Goal: Information Seeking & Learning: Learn about a topic

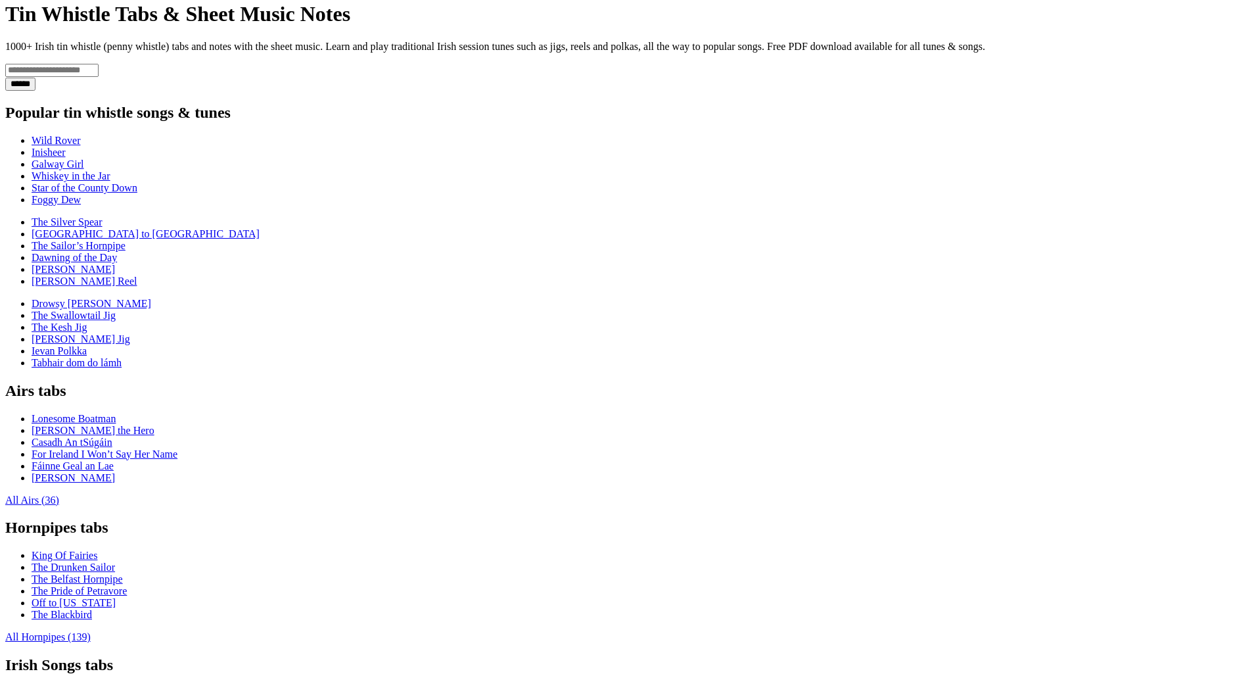
scroll to position [263, 0]
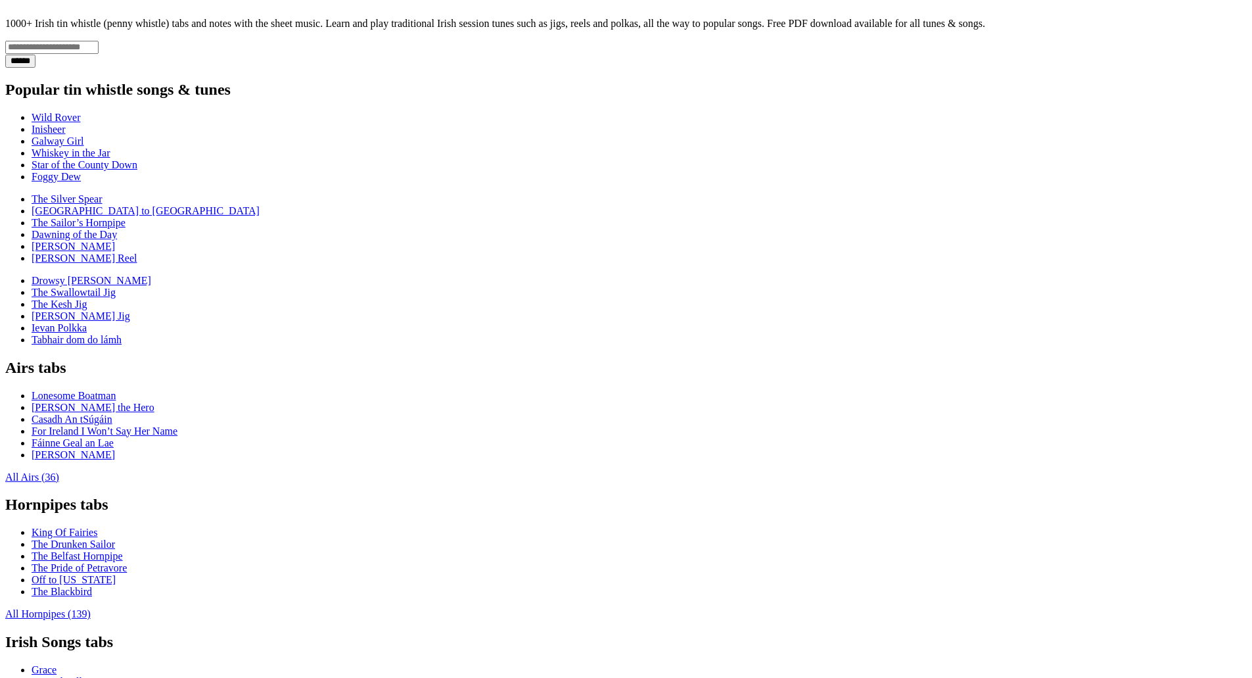
click at [59, 471] on link "All Airs (36)" at bounding box center [32, 476] width 54 height 11
click at [91, 608] on link "All Hornpipes (139)" at bounding box center [47, 613] width 85 height 11
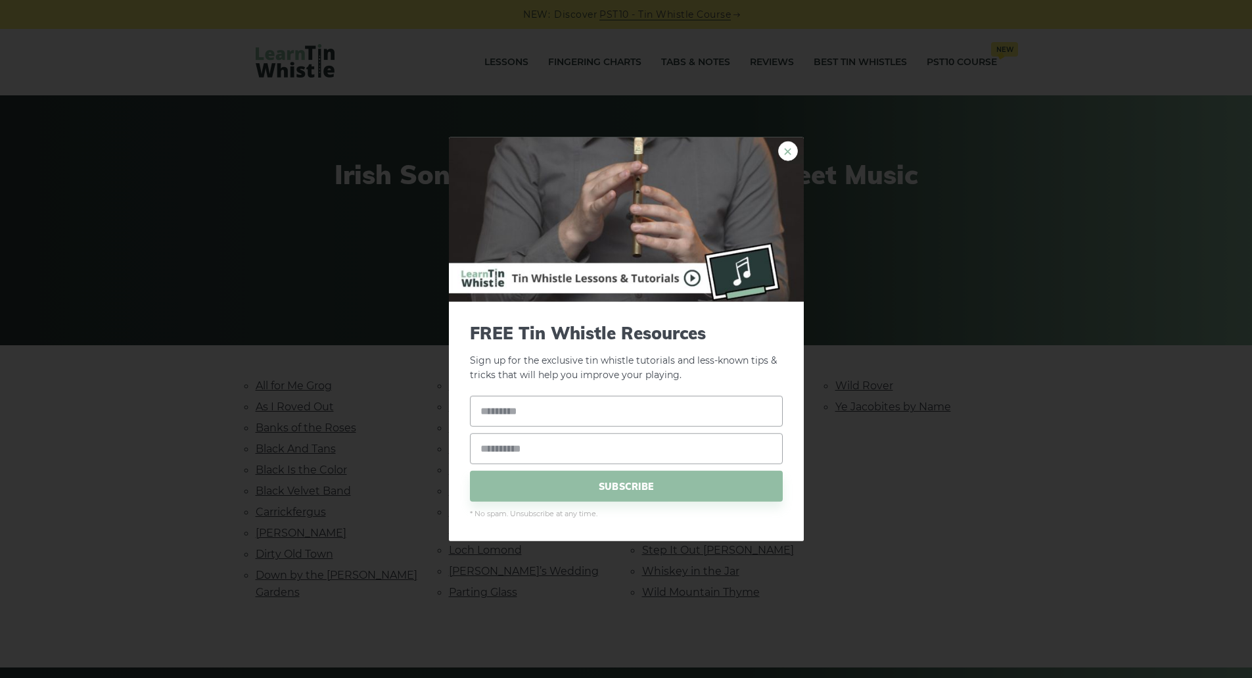
click at [792, 151] on link "×" at bounding box center [788, 151] width 20 height 20
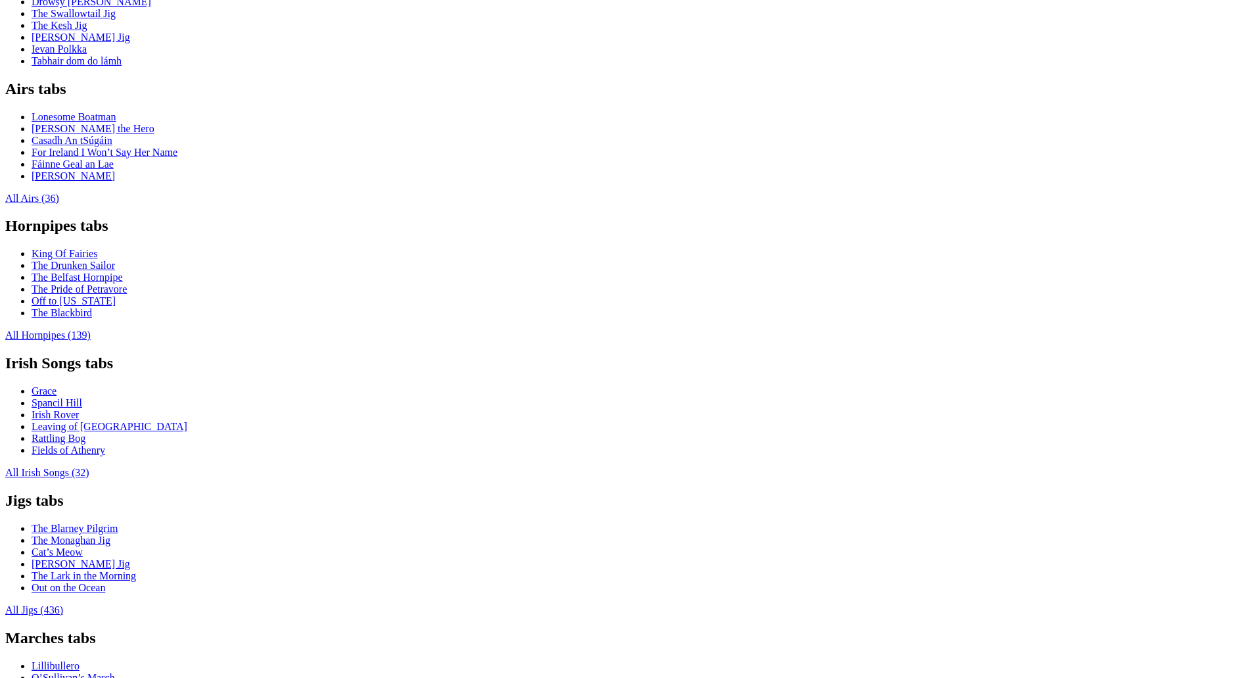
scroll to position [592, 0]
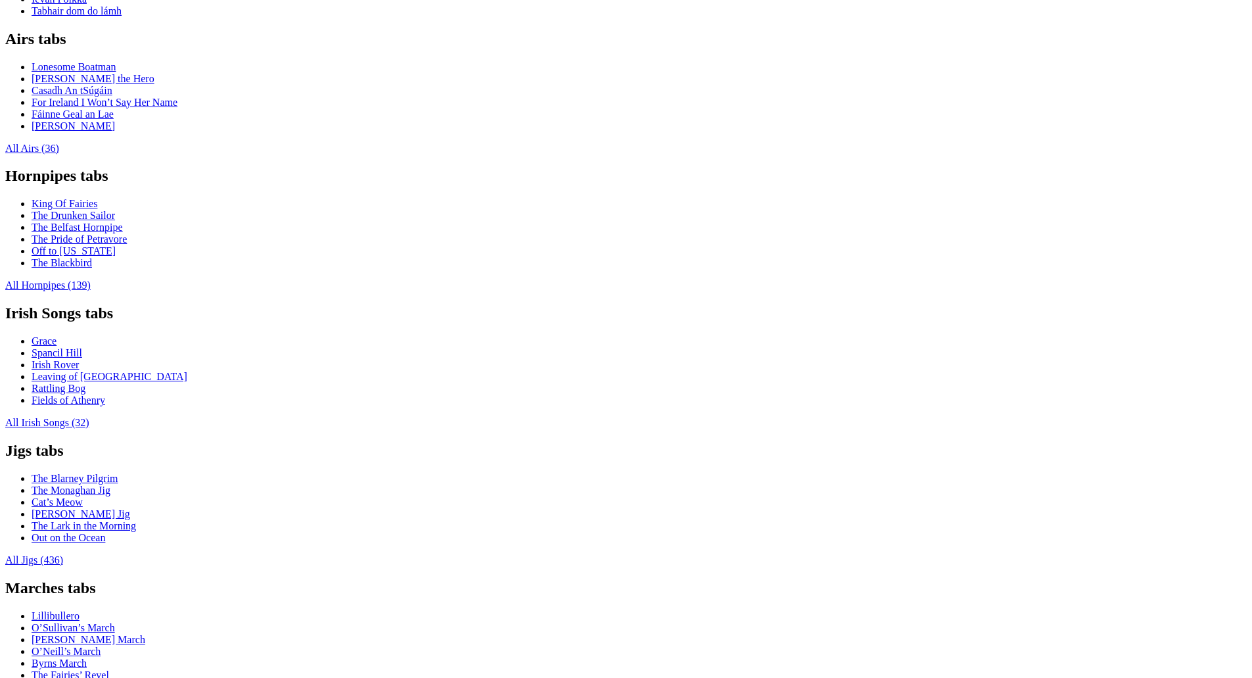
click at [63, 554] on link "All Jigs (436)" at bounding box center [34, 559] width 58 height 11
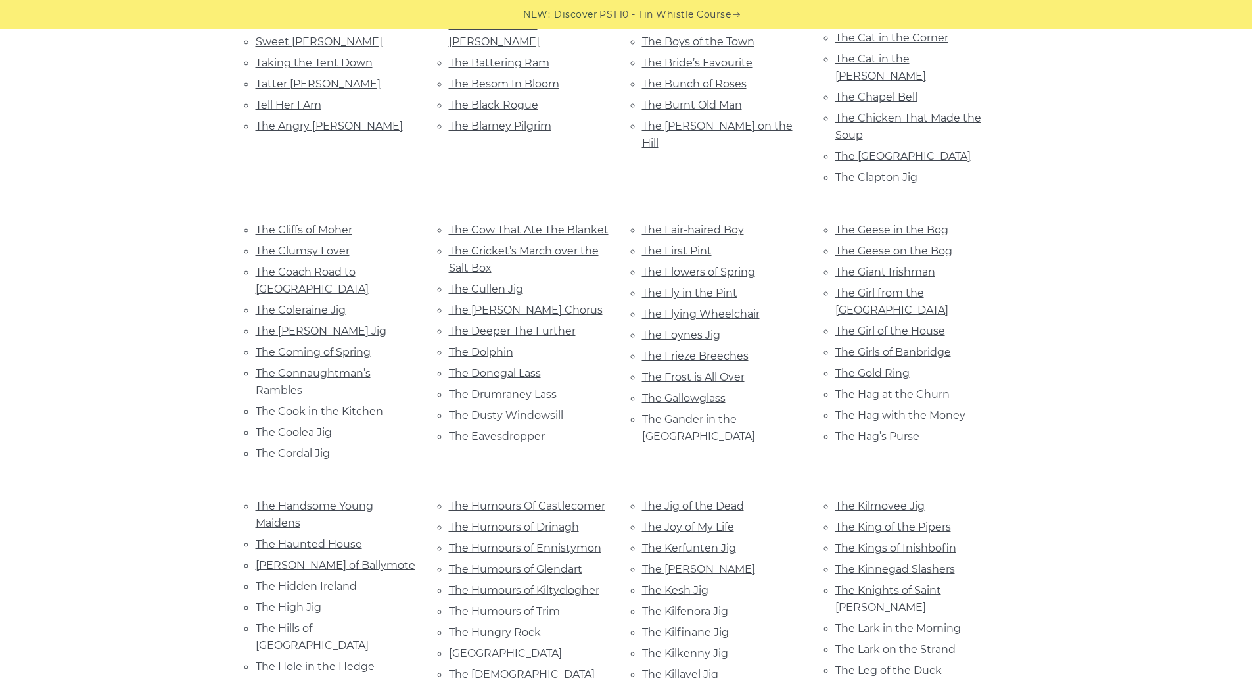
scroll to position [2038, 0]
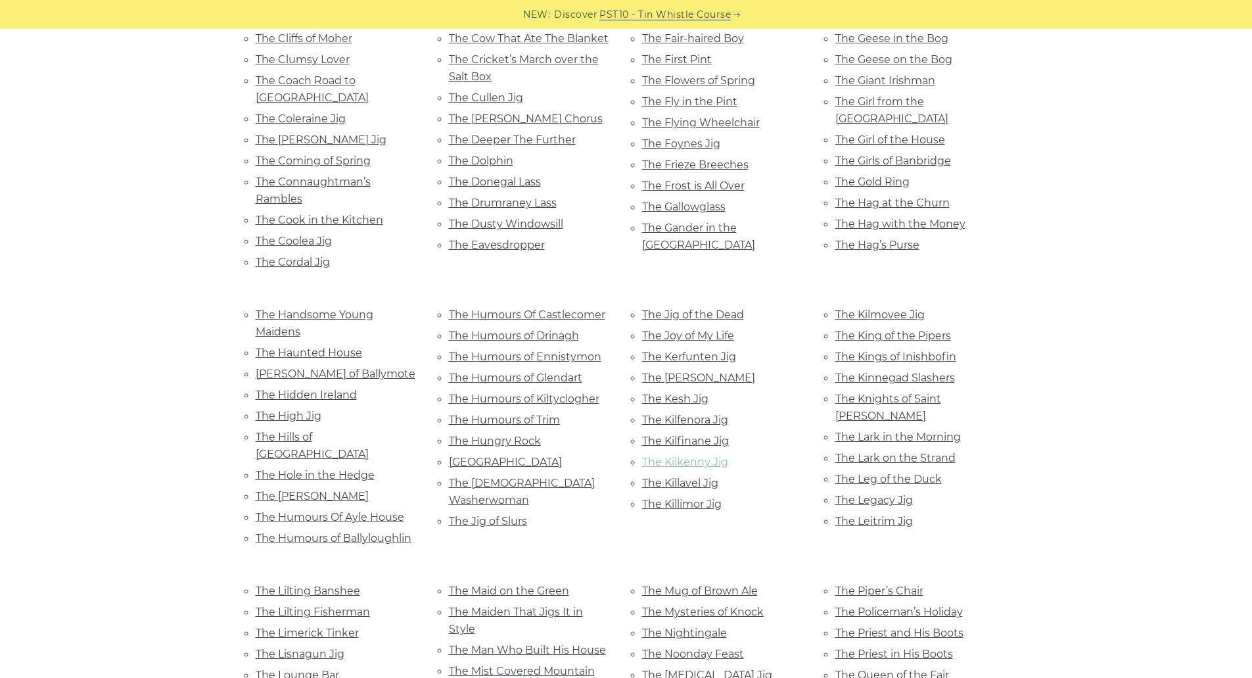
click at [692, 456] on link "The Kilkenny Jig" at bounding box center [685, 462] width 86 height 12
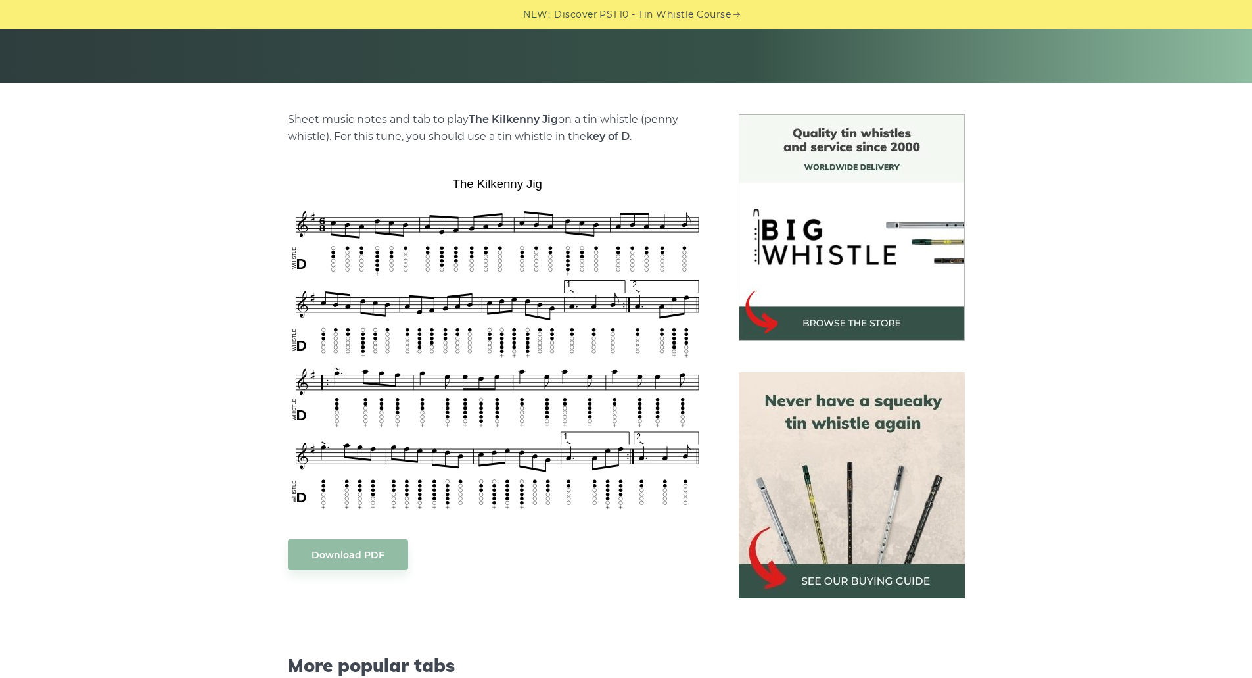
scroll to position [263, 0]
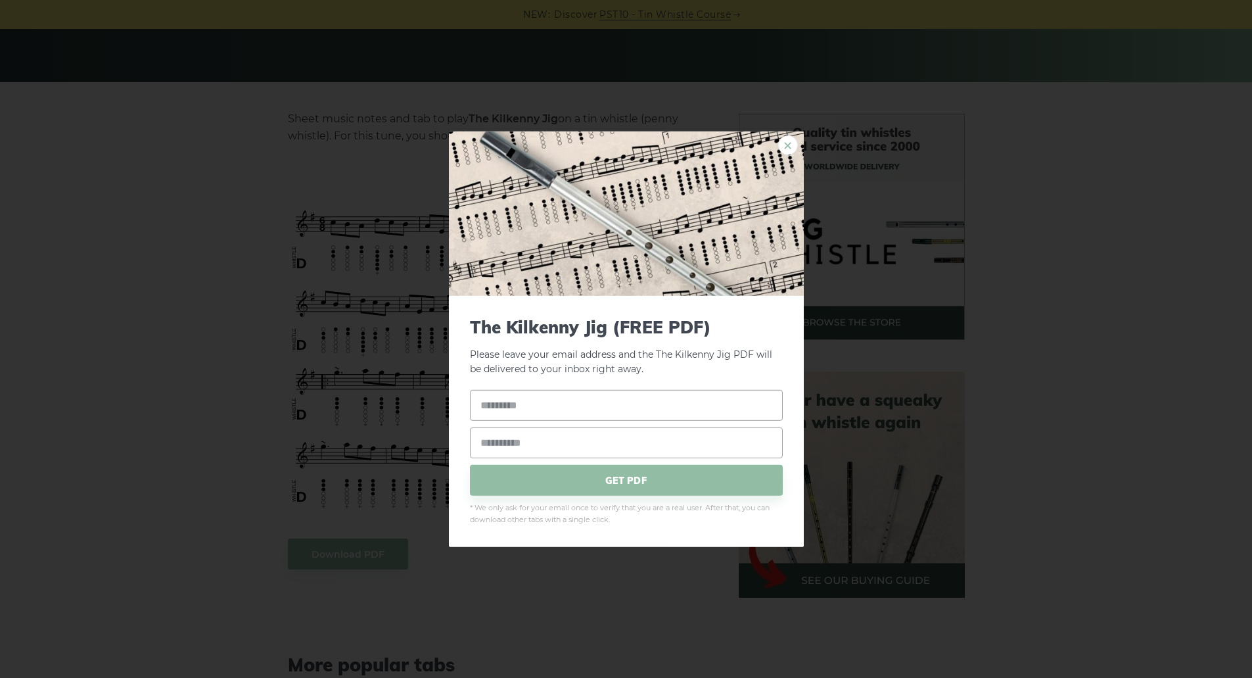
click at [788, 145] on link "×" at bounding box center [788, 145] width 20 height 20
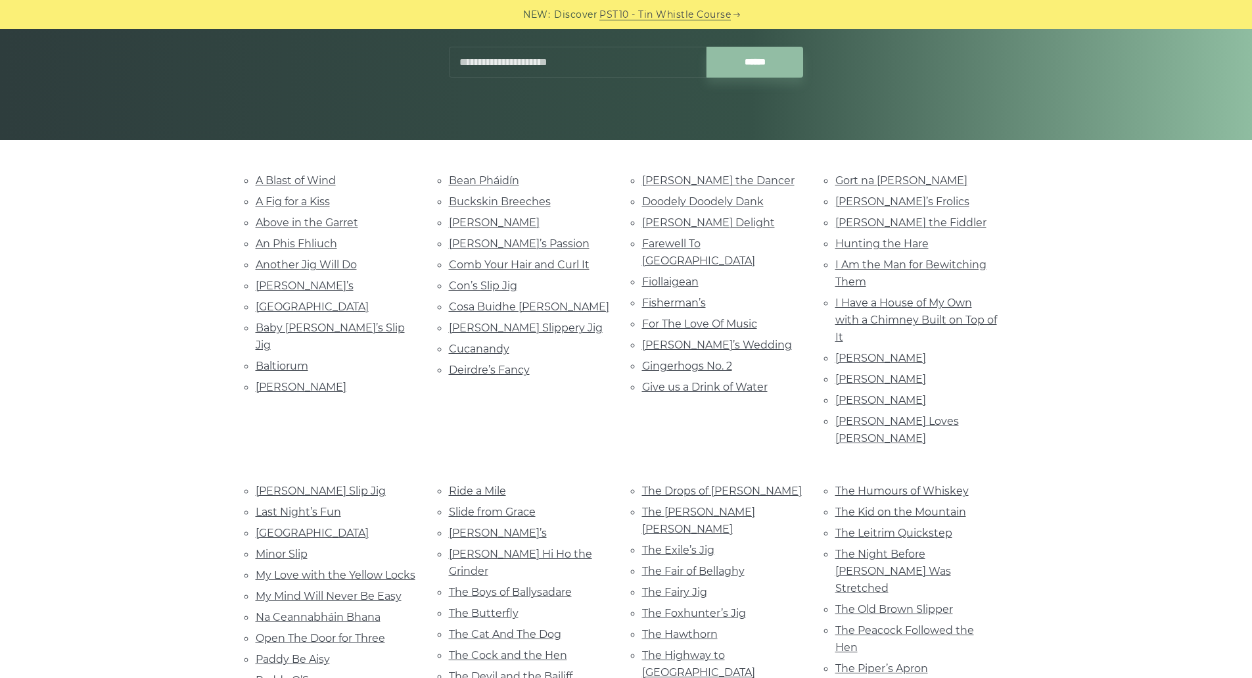
scroll to position [197, 0]
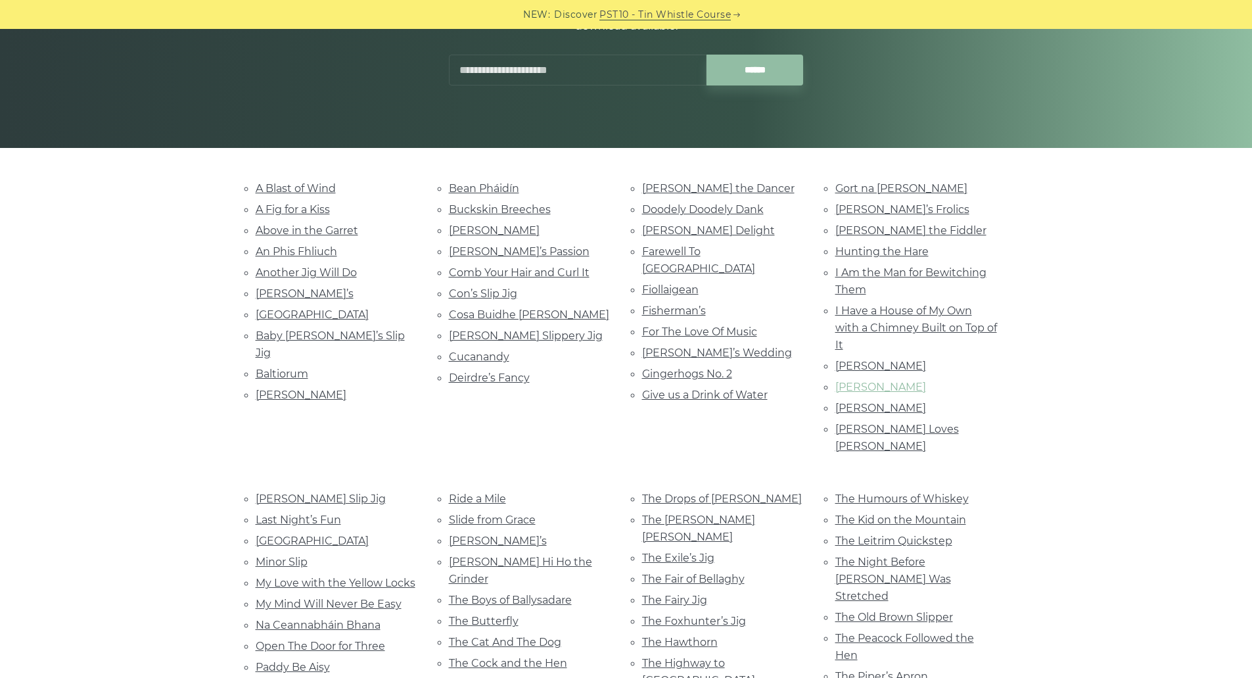
click at [893, 387] on link "[PERSON_NAME]" at bounding box center [881, 387] width 91 height 12
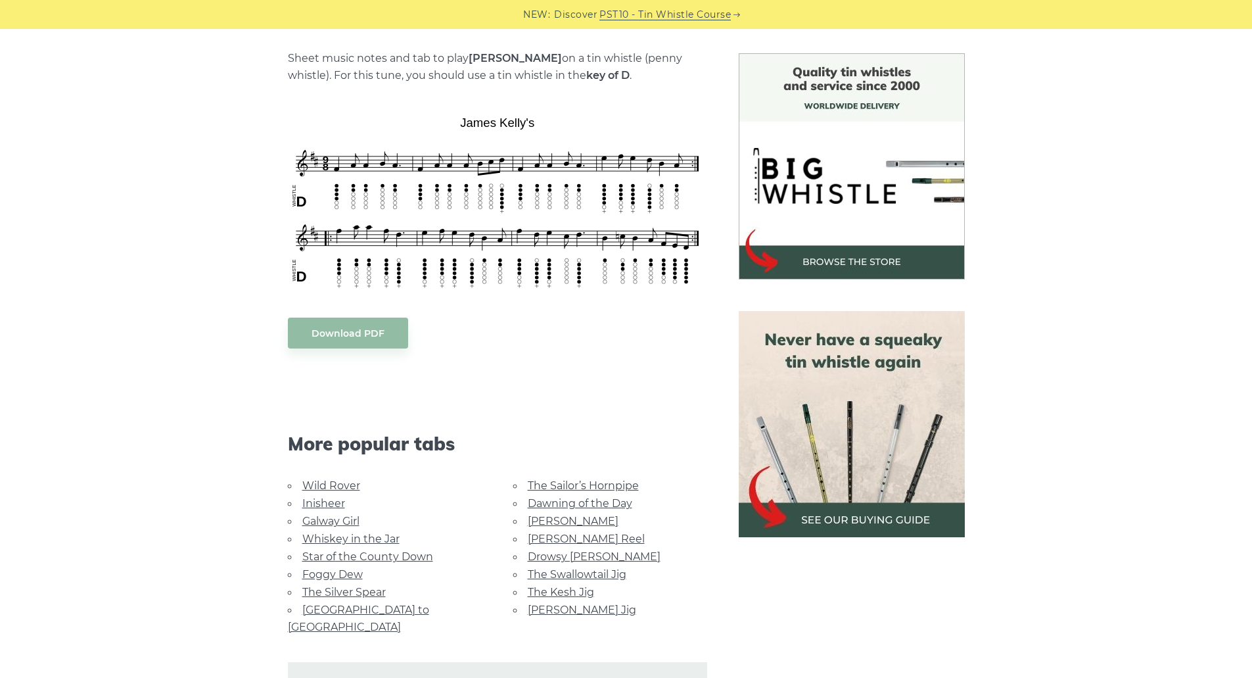
scroll to position [329, 0]
